Goal: Information Seeking & Learning: Learn about a topic

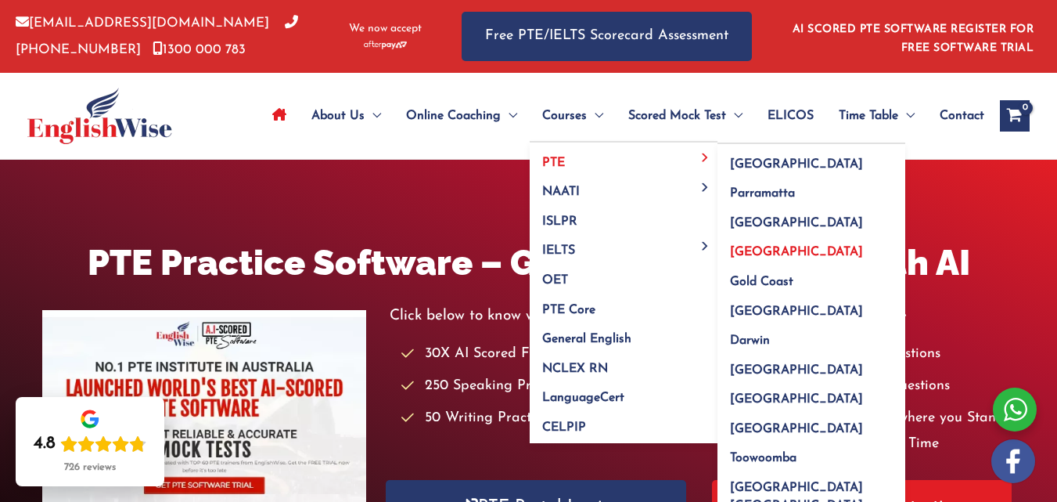
click at [743, 252] on span "[GEOGRAPHIC_DATA]" at bounding box center [796, 252] width 133 height 13
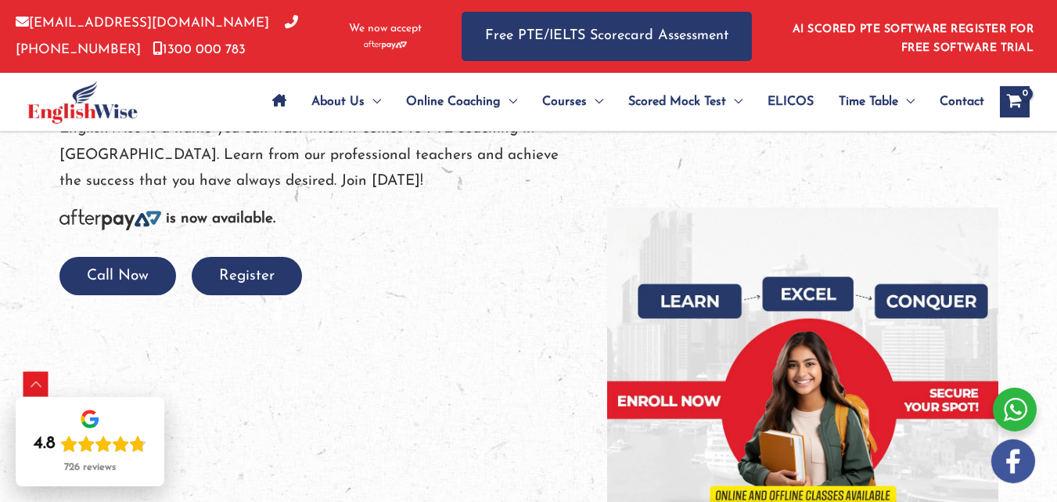
scroll to position [289, 0]
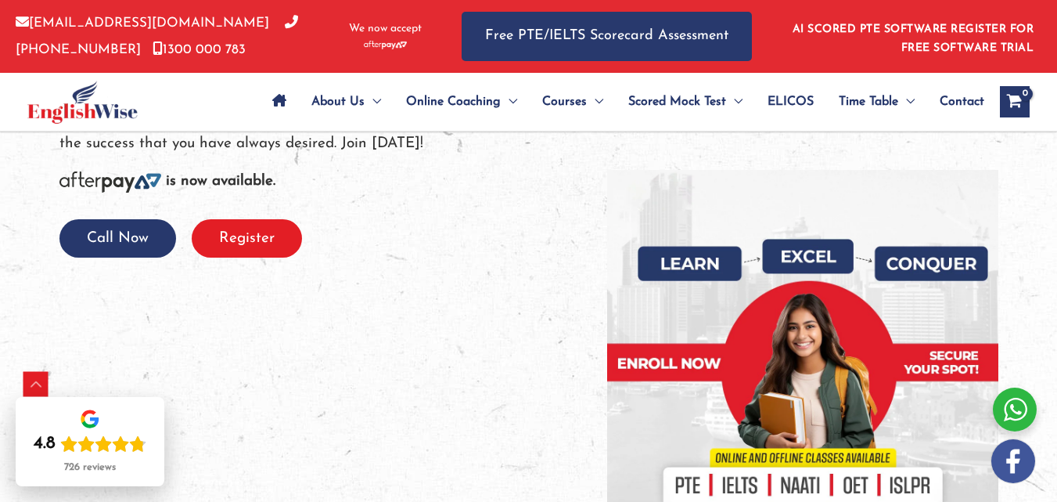
click at [257, 221] on button "Register" at bounding box center [247, 238] width 110 height 38
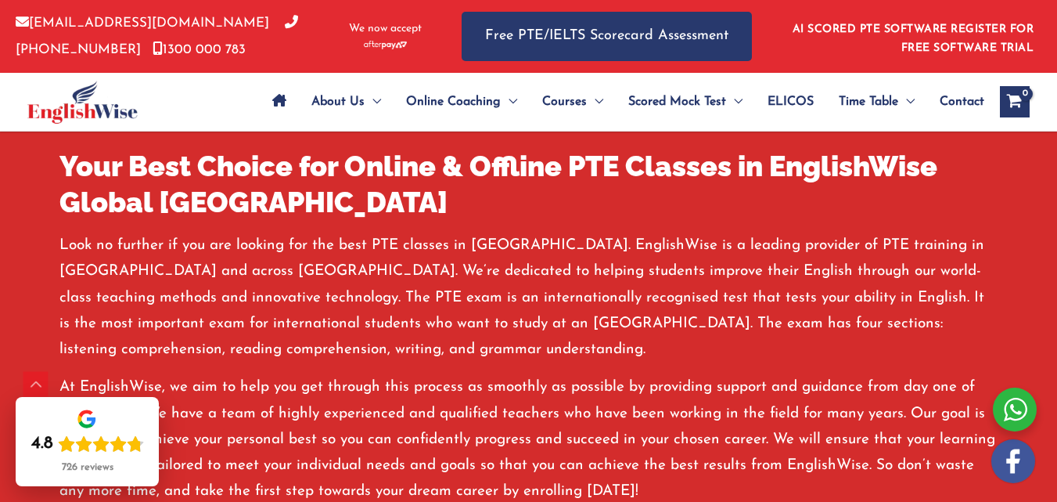
scroll to position [1036, 0]
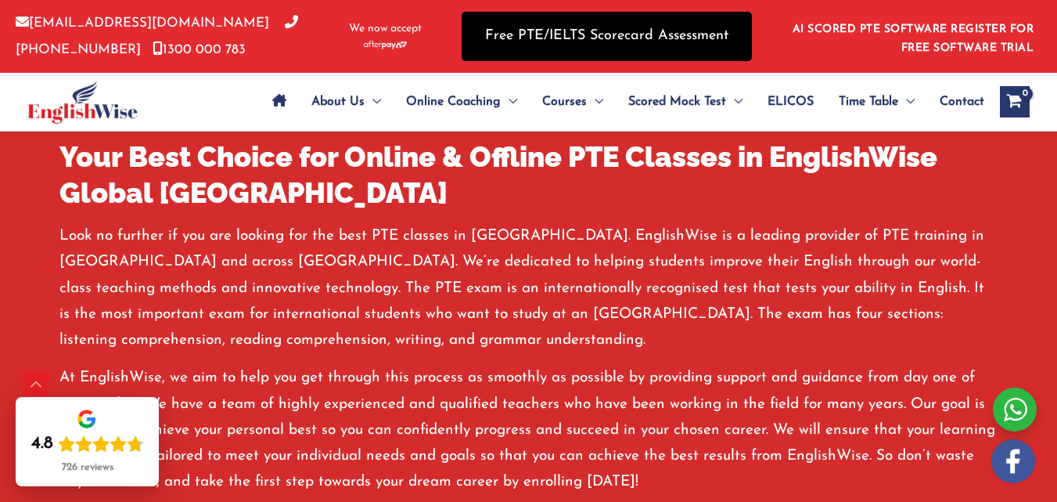
click at [560, 41] on link "Free PTE/IELTS Scorecard Assessment" at bounding box center [607, 36] width 290 height 49
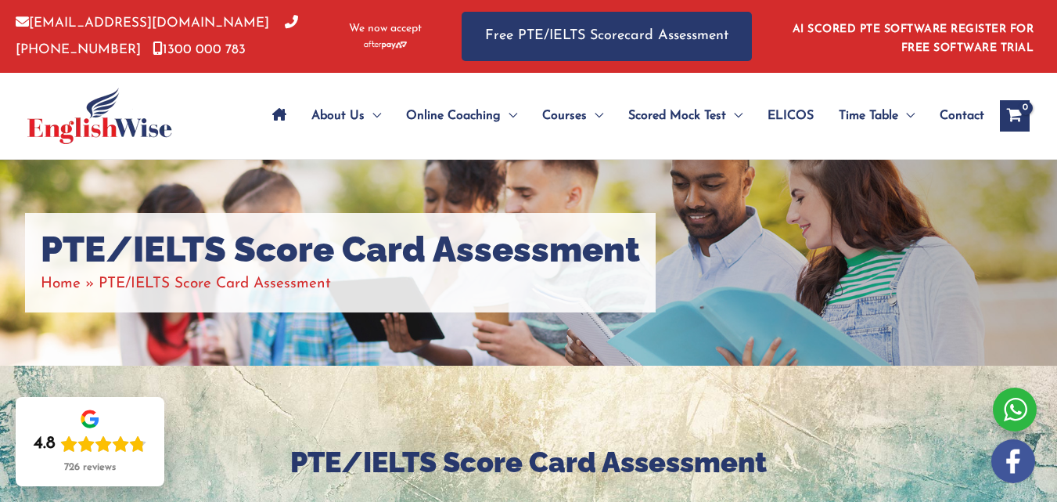
click at [276, 119] on icon "Site Navigation: Main Menu" at bounding box center [279, 114] width 14 height 13
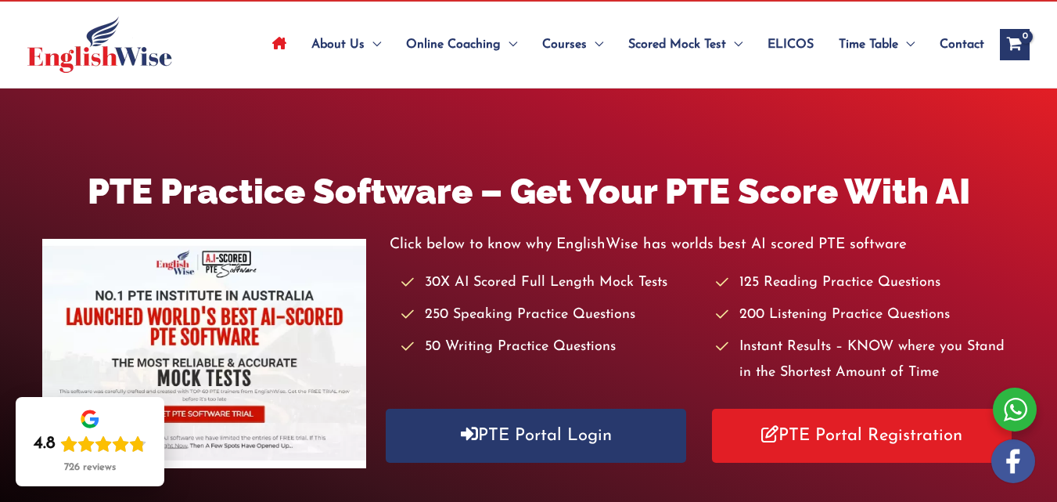
scroll to position [74, 0]
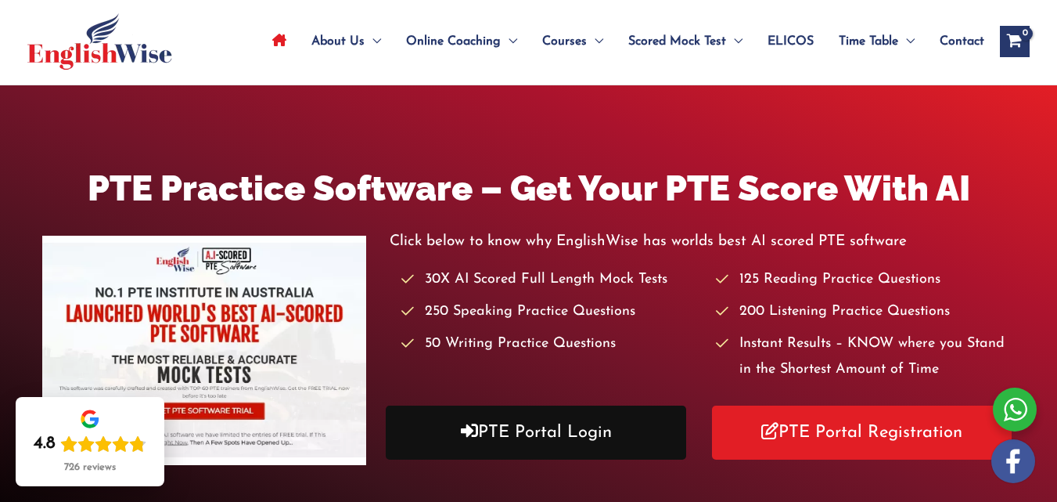
click at [543, 434] on link "PTE Portal Login" at bounding box center [536, 432] width 300 height 54
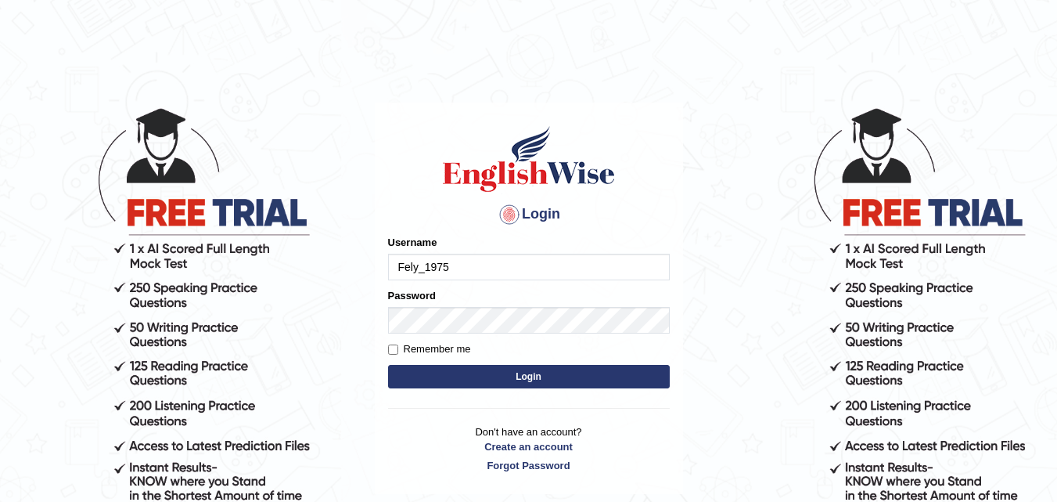
type input "Fely_1975"
click at [451, 372] on button "Login" at bounding box center [529, 376] width 282 height 23
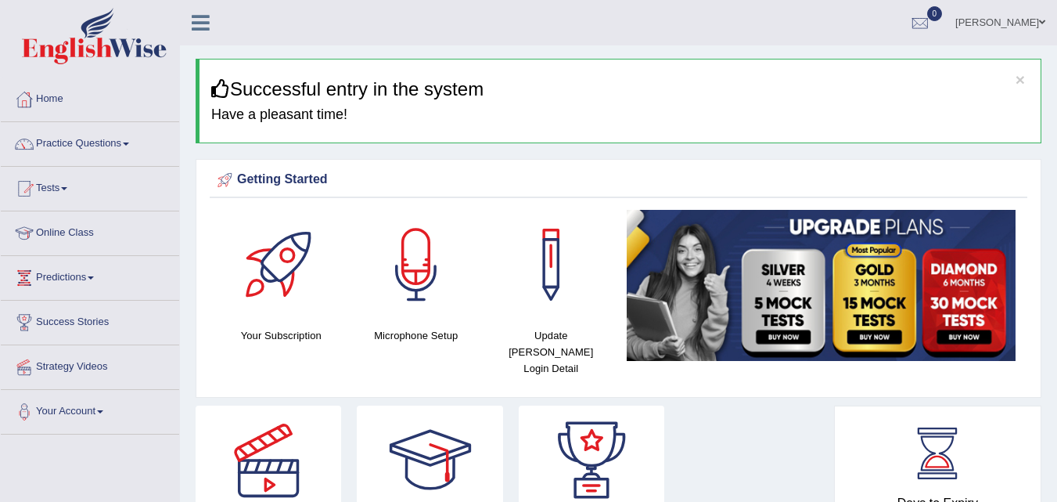
click at [129, 145] on span at bounding box center [126, 143] width 6 height 3
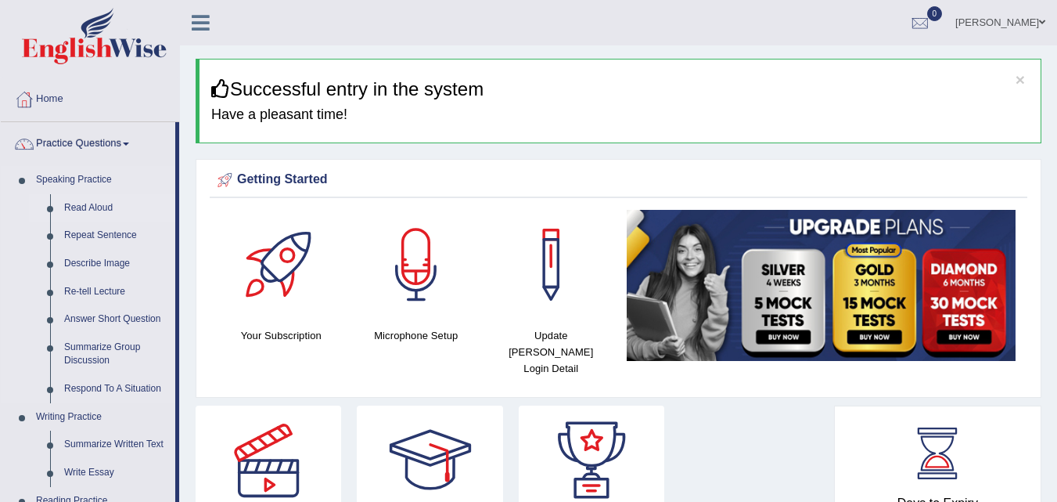
click at [91, 207] on link "Read Aloud" at bounding box center [116, 208] width 118 height 28
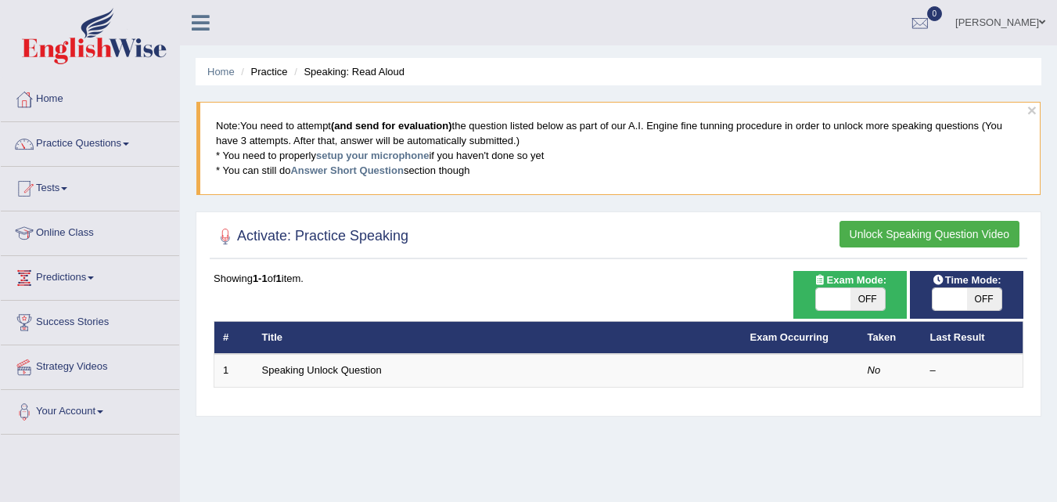
click at [129, 142] on span at bounding box center [126, 143] width 6 height 3
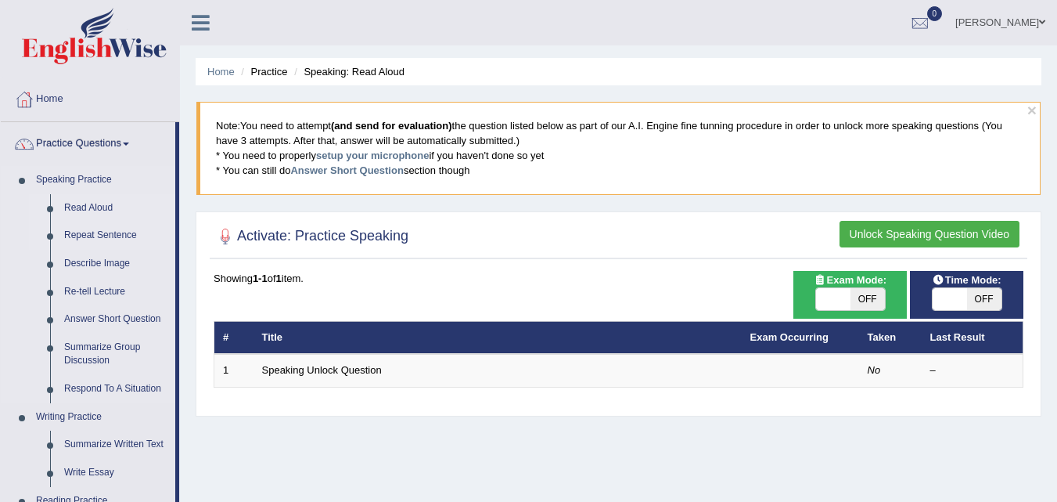
click at [126, 232] on link "Repeat Sentence" at bounding box center [116, 235] width 118 height 28
